Goal: Task Accomplishment & Management: Use online tool/utility

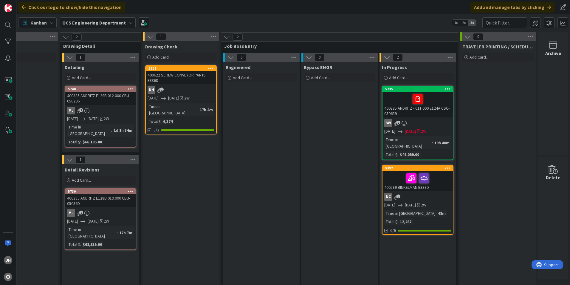
click at [386, 172] on div at bounding box center [417, 178] width 67 height 13
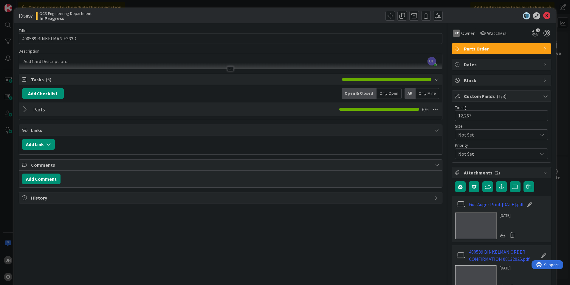
click at [23, 107] on div at bounding box center [26, 109] width 8 height 11
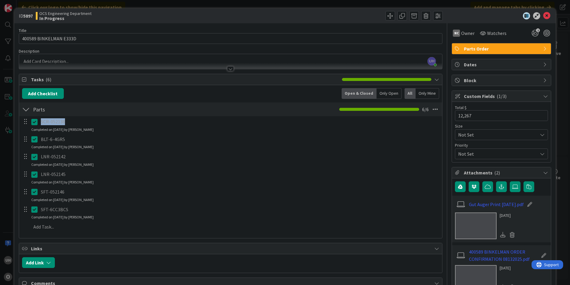
drag, startPoint x: 42, startPoint y: 123, endPoint x: 70, endPoint y: 124, distance: 28.1
click at [70, 124] on p "SCR-052138" at bounding box center [239, 121] width 397 height 7
drag, startPoint x: 70, startPoint y: 124, endPoint x: 61, endPoint y: 122, distance: 9.4
copy p "SCR-052138"
click at [172, 151] on div "LNR-052142" at bounding box center [239, 156] width 402 height 10
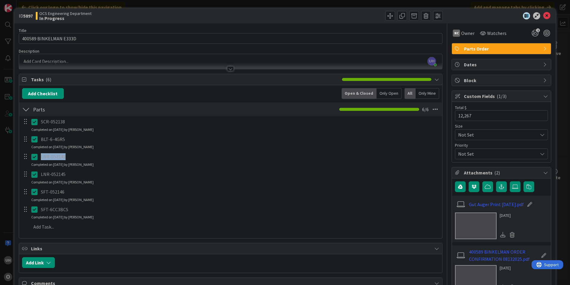
drag, startPoint x: 41, startPoint y: 157, endPoint x: 64, endPoint y: 157, distance: 22.7
click at [64, 157] on p "LNR-052142" at bounding box center [239, 156] width 397 height 7
drag, startPoint x: 64, startPoint y: 157, endPoint x: 61, endPoint y: 157, distance: 3.3
copy p "LNR-052142"
drag, startPoint x: 41, startPoint y: 174, endPoint x: 64, endPoint y: 174, distance: 23.0
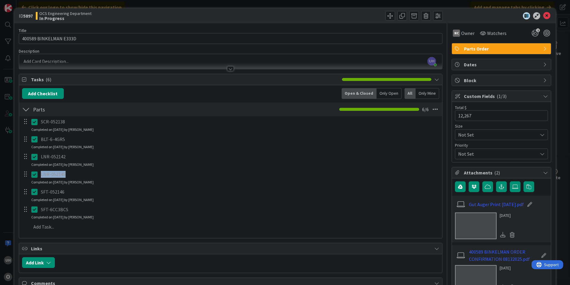
click at [64, 174] on p "LNR-052145" at bounding box center [239, 174] width 397 height 7
drag, startPoint x: 64, startPoint y: 174, endPoint x: 58, endPoint y: 174, distance: 5.1
copy p "LNR-052145"
drag, startPoint x: 41, startPoint y: 193, endPoint x: 64, endPoint y: 192, distance: 22.4
click at [64, 192] on p "SFT-052146" at bounding box center [239, 191] width 397 height 7
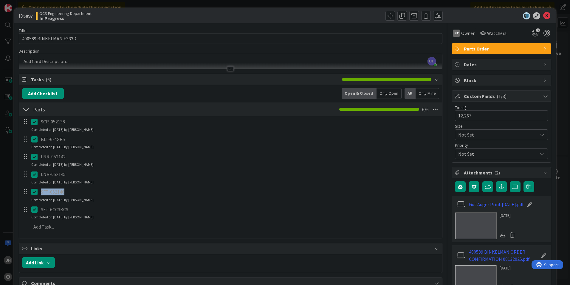
drag, startPoint x: 64, startPoint y: 192, endPoint x: 56, endPoint y: 192, distance: 7.8
copy p "SFT-052146"
click at [545, 16] on icon at bounding box center [546, 15] width 7 height 7
